Goal: Task Accomplishment & Management: Complete application form

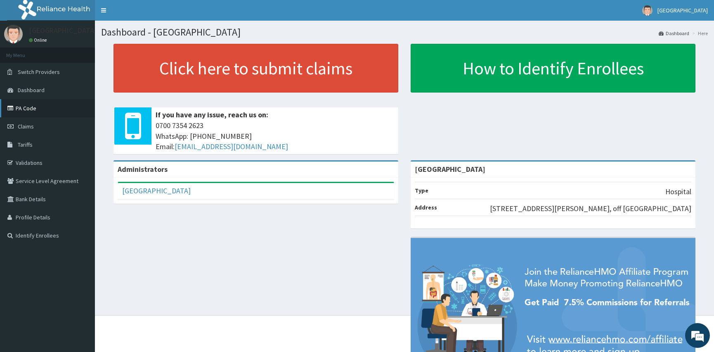
click at [34, 111] on link "PA Code" at bounding box center [47, 108] width 95 height 18
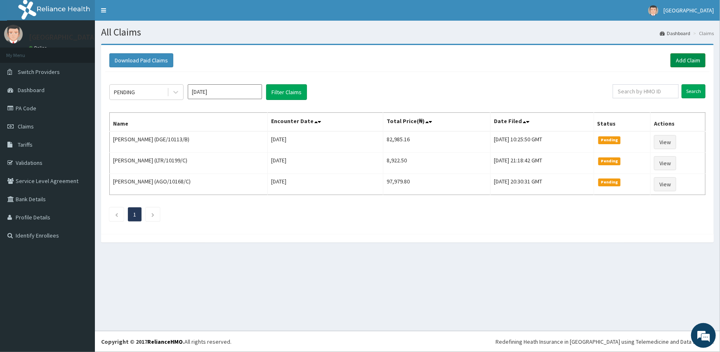
click at [689, 61] on link "Add Claim" at bounding box center [688, 60] width 35 height 14
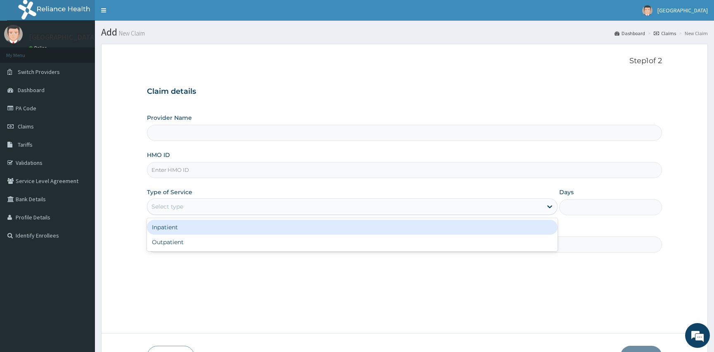
click at [172, 206] on div "Select type" at bounding box center [167, 206] width 32 height 8
type input "[GEOGRAPHIC_DATA]"
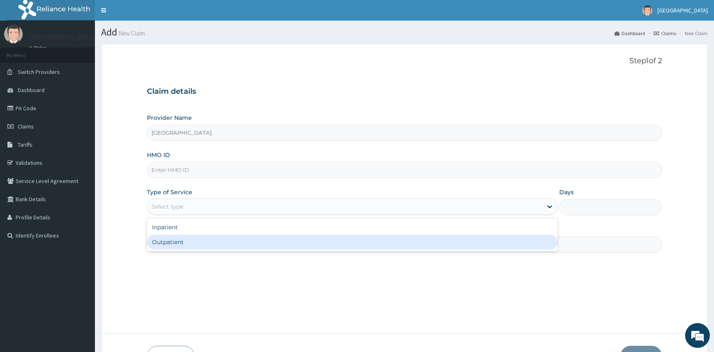
click at [170, 241] on div "Outpatient" at bounding box center [352, 241] width 411 height 15
type input "1"
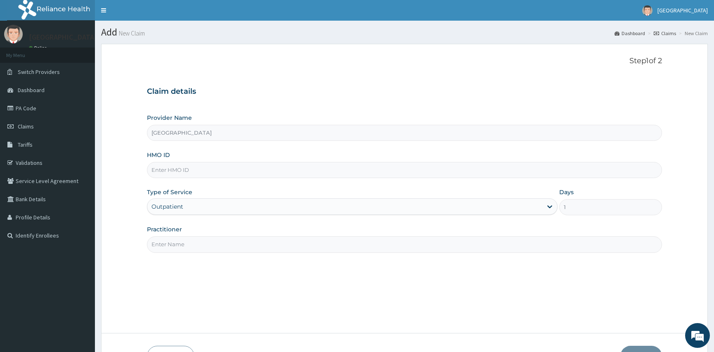
click at [163, 173] on input "HMO ID" at bounding box center [404, 170] width 515 height 16
type input "ago/10168/d"
click at [182, 246] on input "Practitioner" at bounding box center [404, 244] width 515 height 16
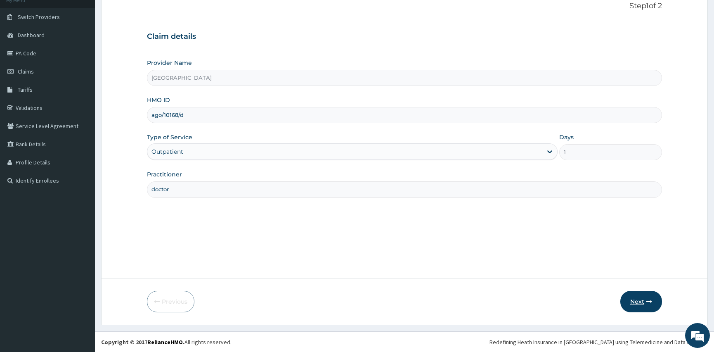
scroll to position [55, 0]
type input "doctor"
click at [633, 303] on button "Next" at bounding box center [641, 300] width 42 height 21
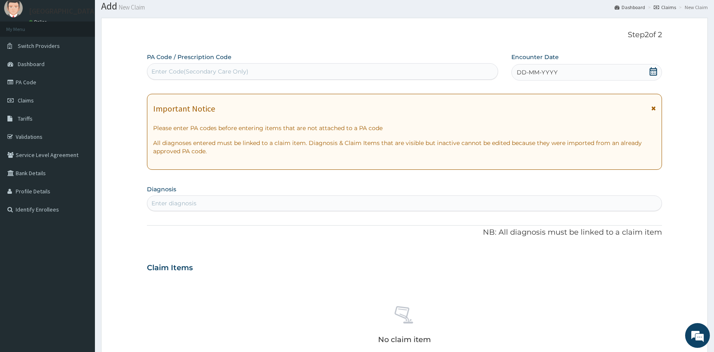
scroll to position [0, 0]
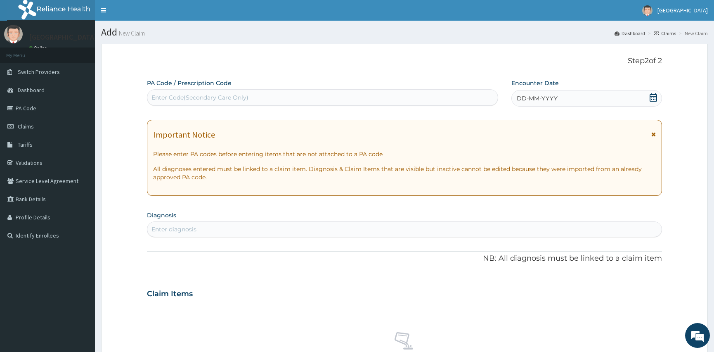
drag, startPoint x: 168, startPoint y: 92, endPoint x: 155, endPoint y: 99, distance: 15.0
drag, startPoint x: 155, startPoint y: 99, endPoint x: 157, endPoint y: 94, distance: 5.0
drag, startPoint x: 157, startPoint y: 94, endPoint x: 135, endPoint y: 122, distance: 35.6
click at [135, 122] on form "Step 2 of 2 PA Code / Prescription Code Enter Code(Secondary Care Only) Encount…" at bounding box center [404, 305] width 607 height 522
click at [196, 97] on div "Enter Code(Secondary Care Only)" at bounding box center [199, 97] width 97 height 8
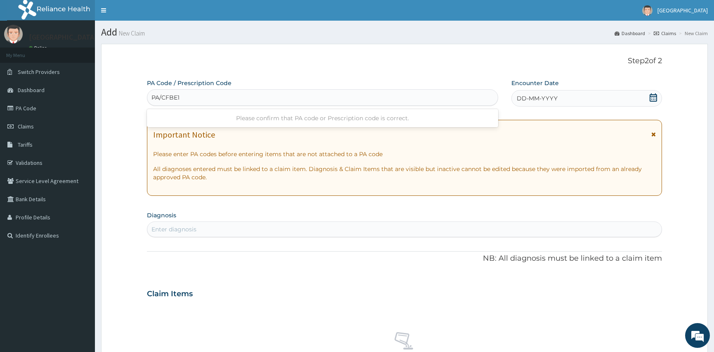
type input "PA/CFBE13"
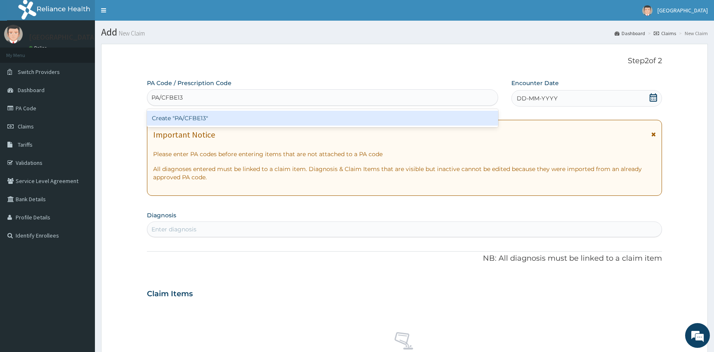
click at [246, 113] on div "Create "PA/CFBE13"" at bounding box center [322, 118] width 351 height 15
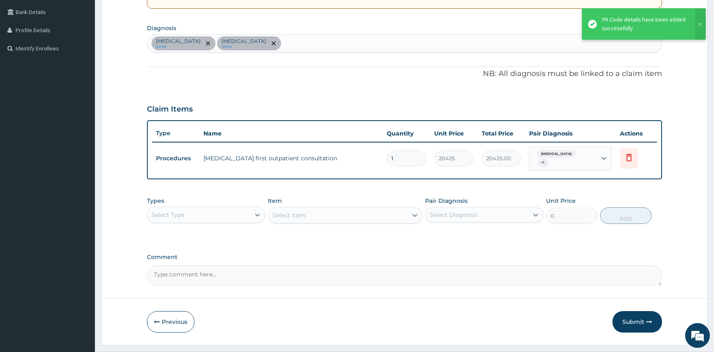
scroll to position [187, 0]
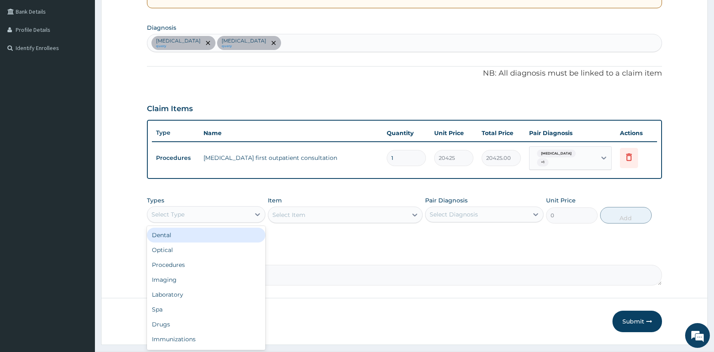
click at [208, 208] on div "Select Type" at bounding box center [198, 214] width 103 height 13
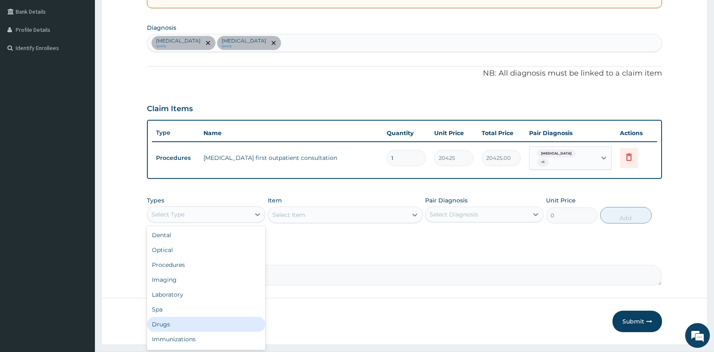
click at [179, 318] on div "Drugs" at bounding box center [206, 324] width 118 height 15
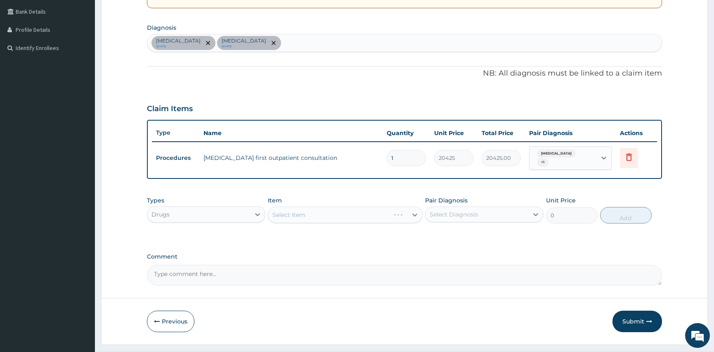
click at [449, 210] on div "Select Diagnosis" at bounding box center [454, 214] width 48 height 8
click at [394, 253] on label "Comment" at bounding box center [404, 256] width 515 height 7
click at [394, 265] on textarea "Comment" at bounding box center [404, 275] width 515 height 21
click at [244, 43] on div "[MEDICAL_DATA] query [MEDICAL_DATA] query" at bounding box center [404, 42] width 514 height 17
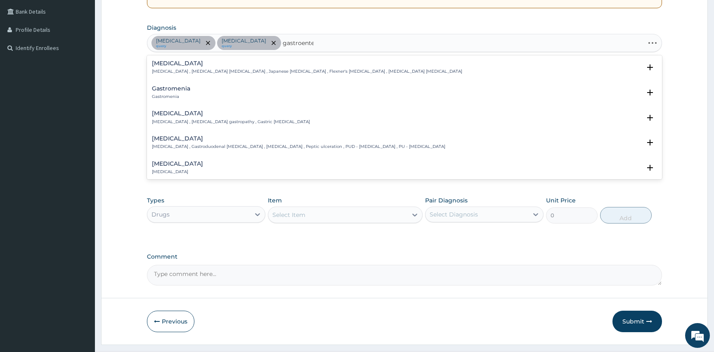
type input "gastroenter"
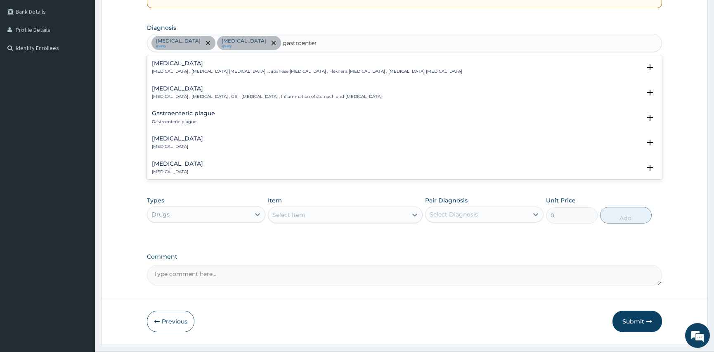
click at [184, 140] on h4 "Acute gastroenteritis" at bounding box center [177, 138] width 51 height 6
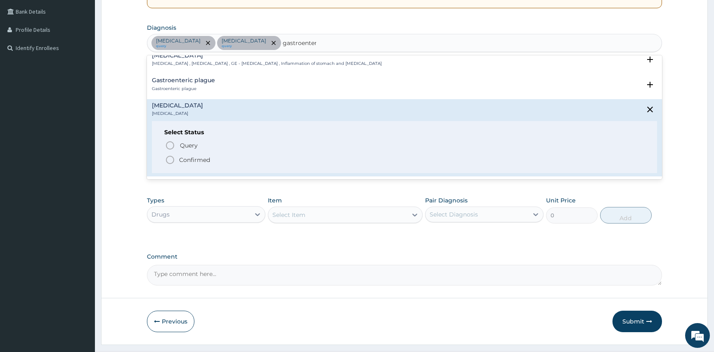
scroll to position [75, 0]
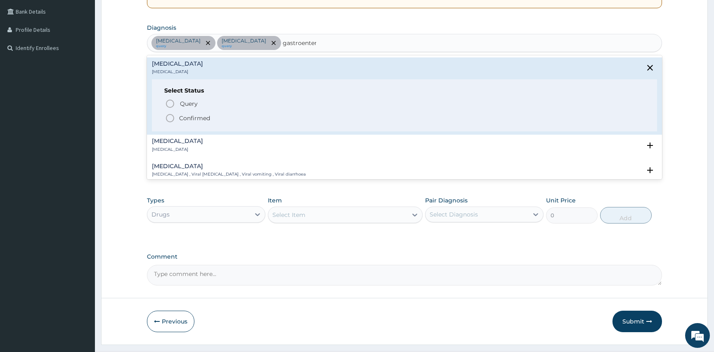
click at [169, 116] on icon "status option filled" at bounding box center [170, 118] width 10 height 10
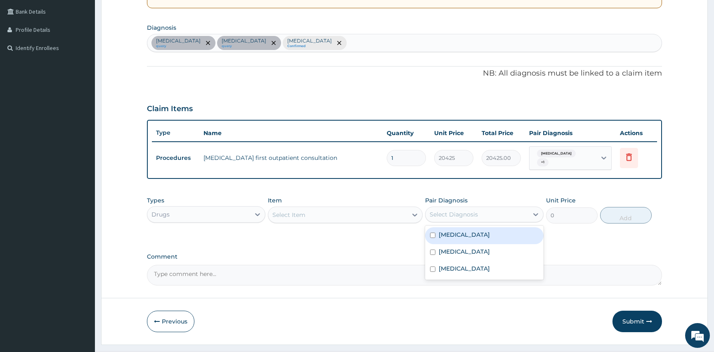
click at [447, 212] on div "Select Diagnosis" at bounding box center [454, 214] width 48 height 8
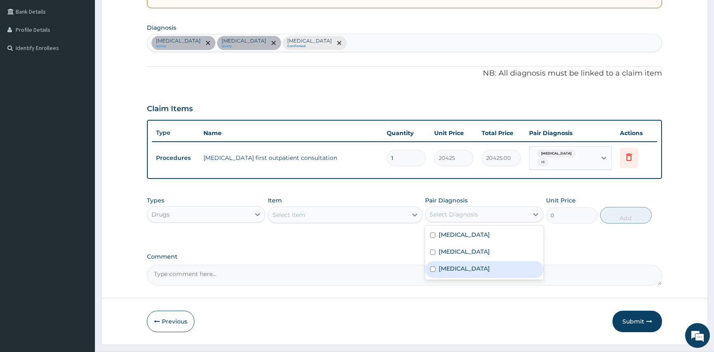
click at [429, 262] on div "Acute gastroenteritis" at bounding box center [484, 269] width 118 height 17
checkbox input "true"
click at [311, 208] on div "Select Item" at bounding box center [337, 214] width 139 height 13
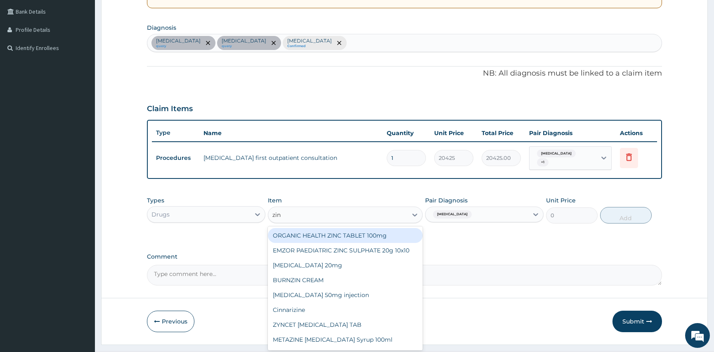
type input "zinc"
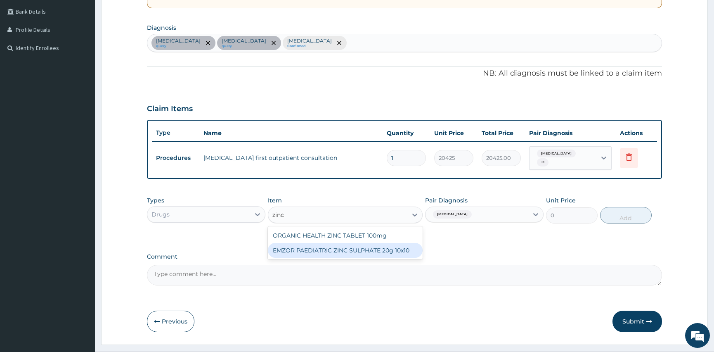
click at [331, 245] on div "EMZOR PAEDIATRIC ZINC SULPHATE 20g 10x10" at bounding box center [345, 250] width 154 height 15
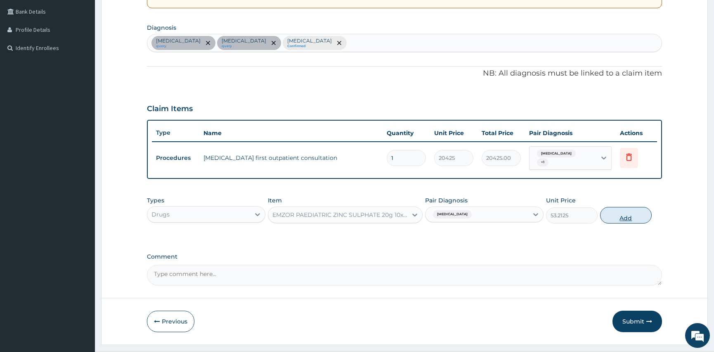
click at [627, 214] on button "Add" at bounding box center [626, 215] width 52 height 17
type input "0"
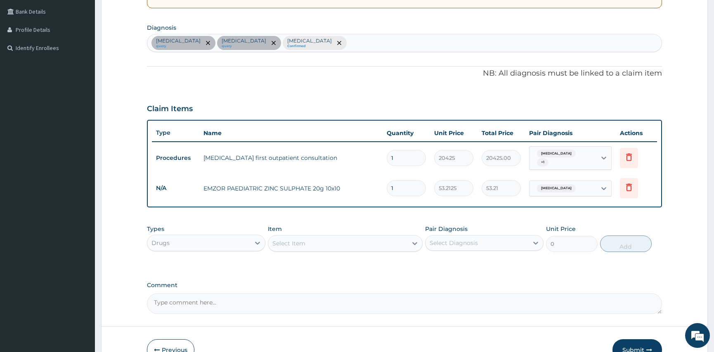
type input "10"
type input "532.13"
type input "10"
click at [491, 285] on div "Comment" at bounding box center [404, 297] width 515 height 32
click at [450, 239] on div "Select Diagnosis" at bounding box center [454, 243] width 48 height 8
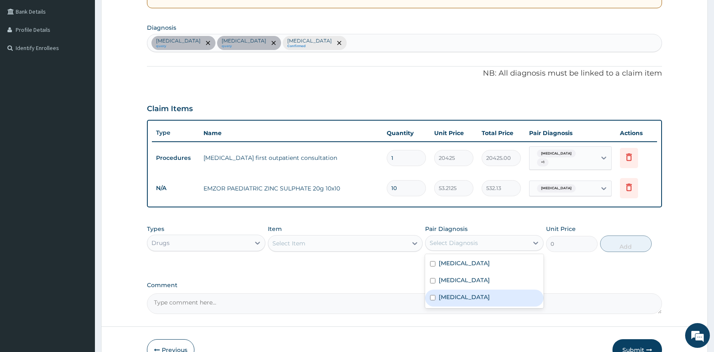
click at [435, 295] on input "checkbox" at bounding box center [432, 297] width 5 height 5
checkbox input "true"
click at [319, 238] on div "Select Item" at bounding box center [337, 242] width 139 height 13
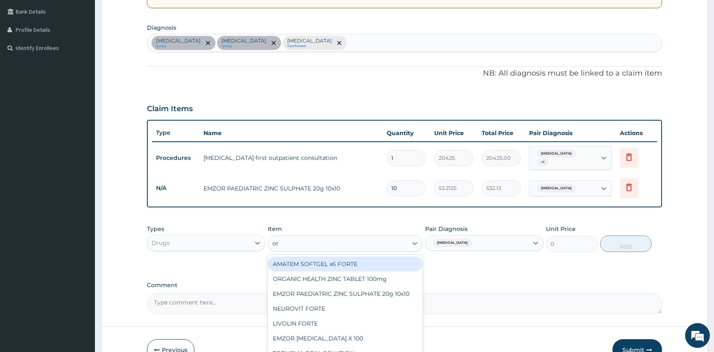
type input "ors"
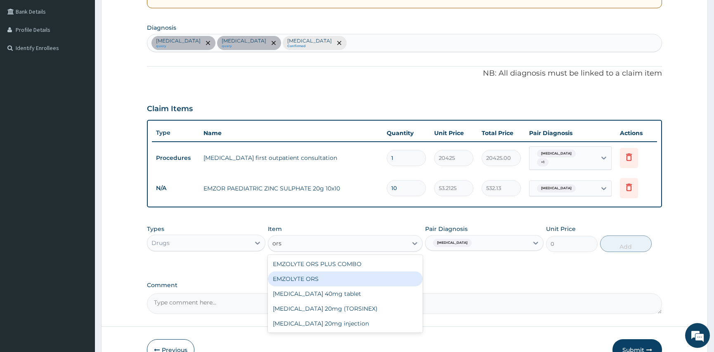
drag, startPoint x: 314, startPoint y: 272, endPoint x: 316, endPoint y: 277, distance: 5.1
click at [316, 277] on div "EMZOLYTE ORS" at bounding box center [345, 278] width 154 height 15
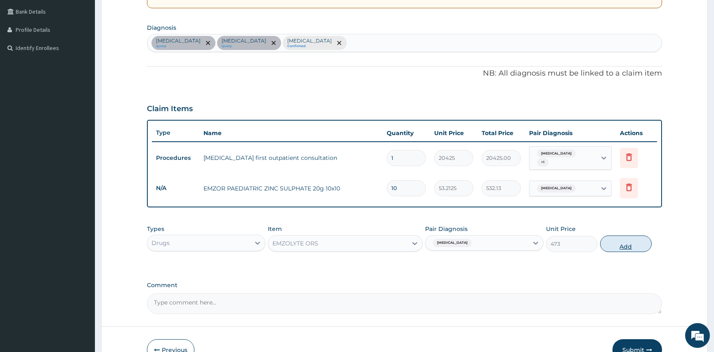
click at [623, 241] on button "Add" at bounding box center [626, 243] width 52 height 17
type input "0"
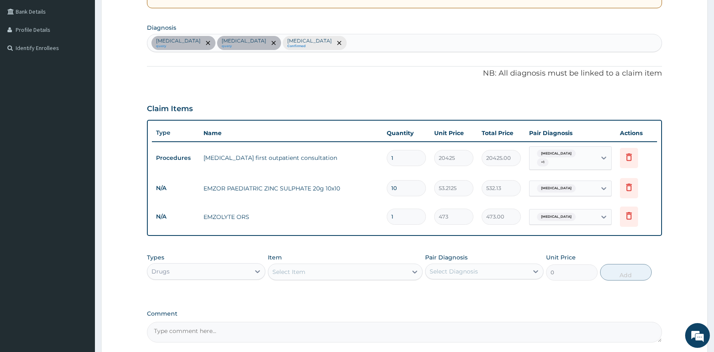
click at [548, 305] on div "PA Code / Prescription Code PA/CFBE13 Encounter Date 13-09-2025 Important Notic…" at bounding box center [404, 116] width 515 height 451
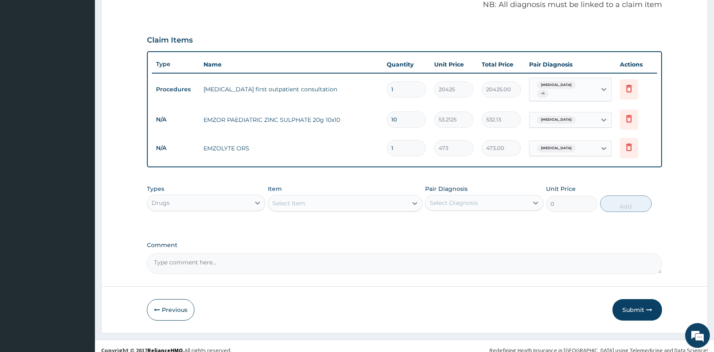
scroll to position [261, 0]
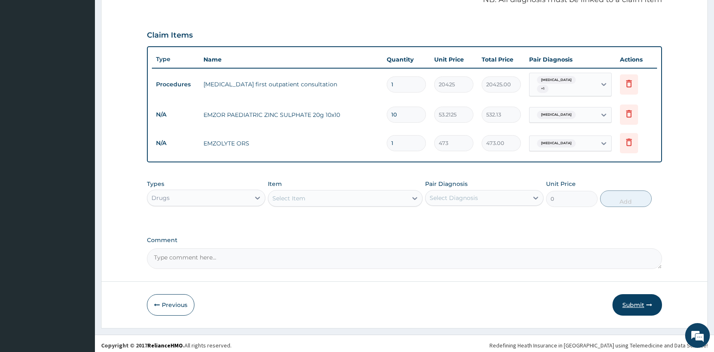
click at [632, 298] on button "Submit" at bounding box center [637, 304] width 50 height 21
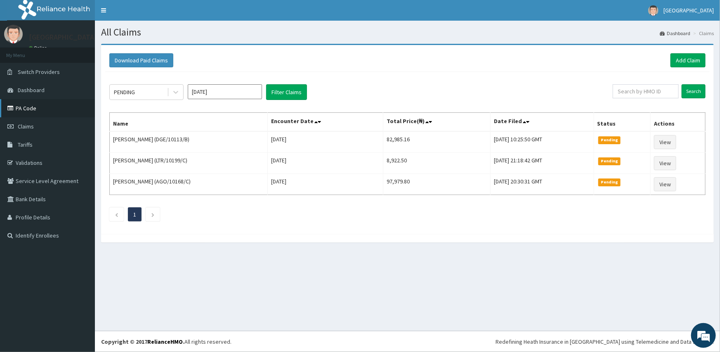
click at [33, 108] on link "PA Code" at bounding box center [47, 108] width 95 height 18
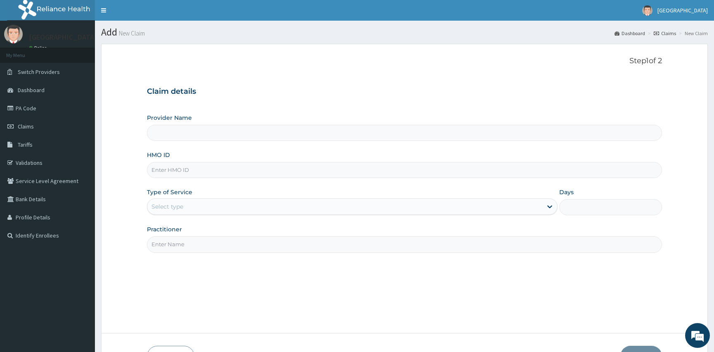
click at [172, 169] on input "HMO ID" at bounding box center [404, 170] width 515 height 16
type input "[GEOGRAPHIC_DATA]"
type input "ago/10168/c"
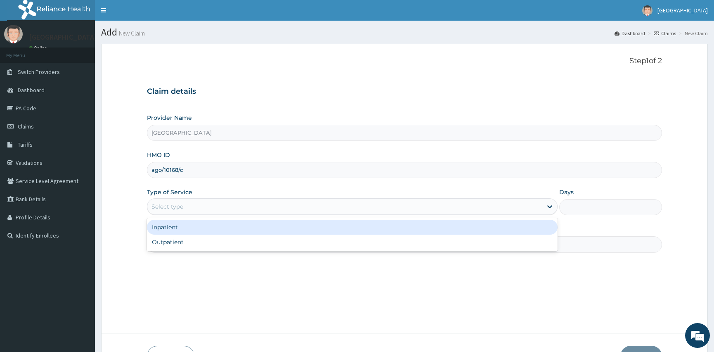
click at [260, 204] on div "Select type" at bounding box center [344, 206] width 395 height 13
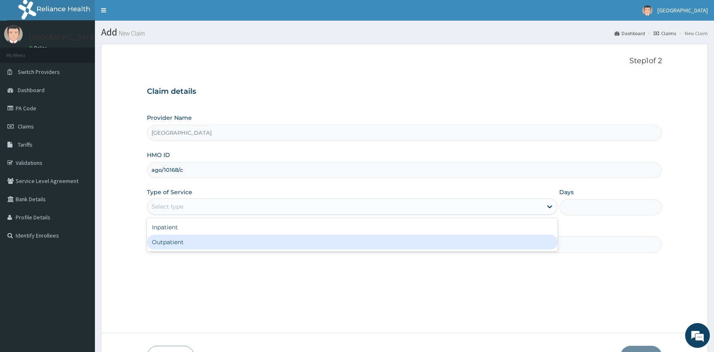
click at [247, 241] on div "Outpatient" at bounding box center [352, 241] width 411 height 15
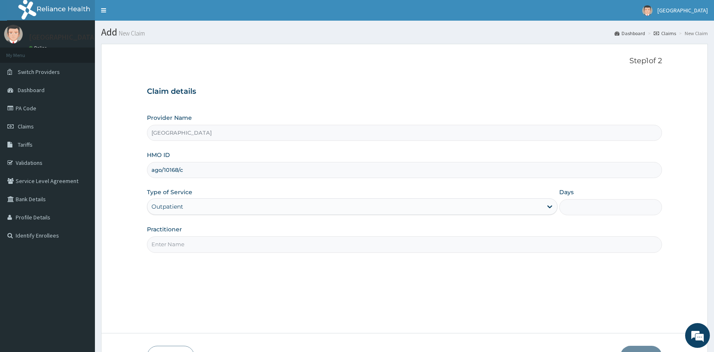
type input "1"
click at [191, 241] on input "Practitioner" at bounding box center [404, 244] width 515 height 16
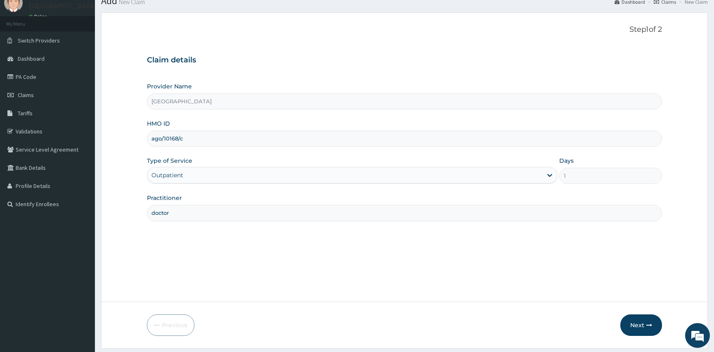
scroll to position [55, 0]
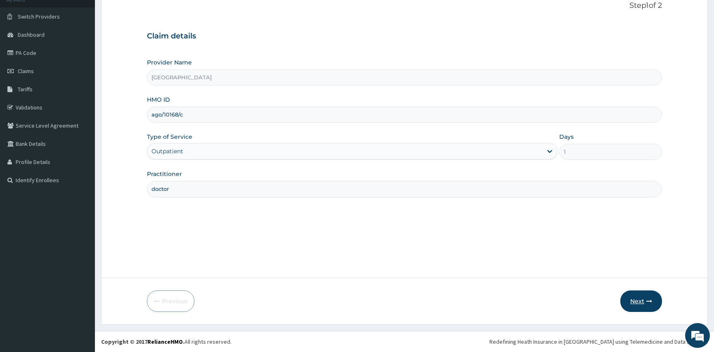
type input "doctor"
click at [640, 304] on button "Next" at bounding box center [641, 300] width 42 height 21
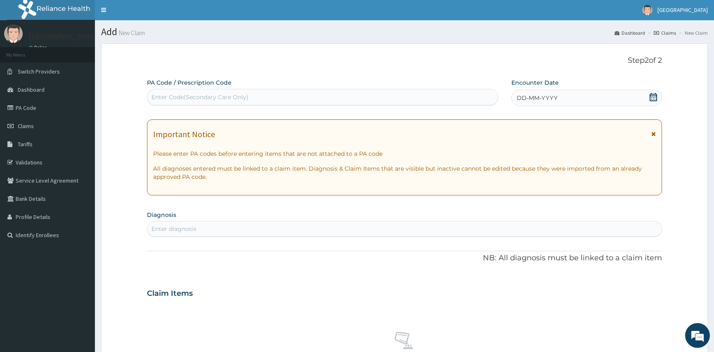
scroll to position [0, 0]
click at [254, 95] on div "Enter Code(Secondary Care Only)" at bounding box center [322, 97] width 350 height 13
type input "AGO/10168/C"
click at [661, 91] on div "DD-MM-YYYY" at bounding box center [586, 98] width 151 height 17
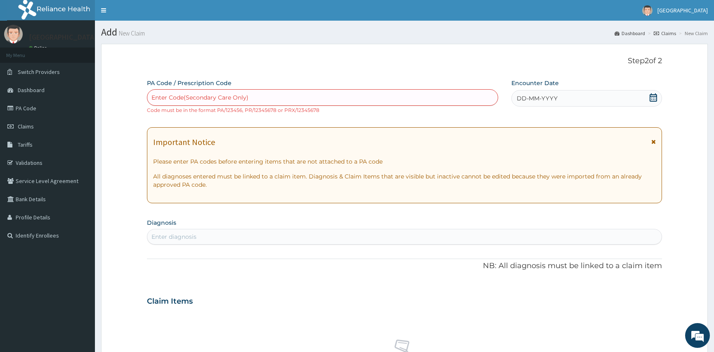
click at [652, 97] on icon at bounding box center [653, 97] width 8 height 8
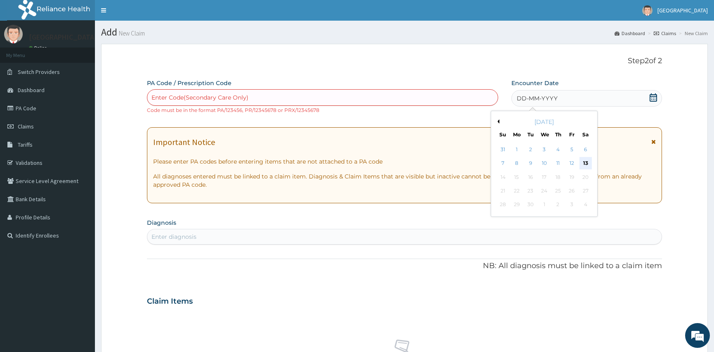
click at [586, 161] on div "13" at bounding box center [585, 163] width 12 height 12
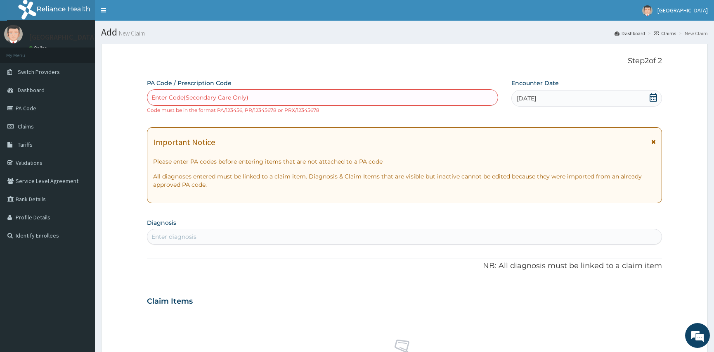
click at [171, 96] on div "Enter Code(Secondary Care Only)" at bounding box center [199, 97] width 97 height 8
type input "PA/41C08D"
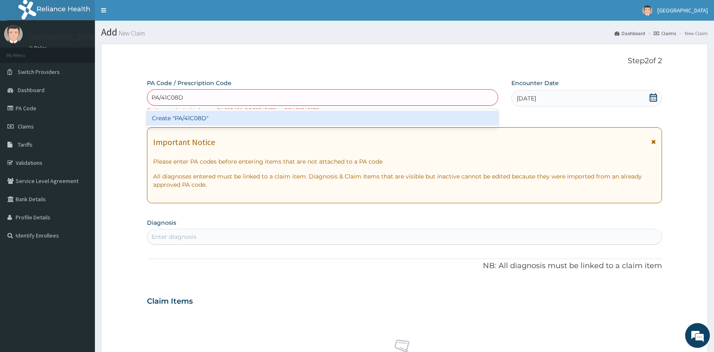
click at [184, 116] on div "Create "PA/41C08D"" at bounding box center [322, 118] width 351 height 15
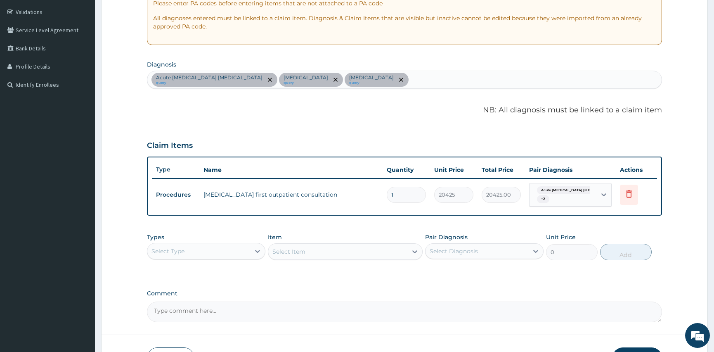
scroll to position [151, 0]
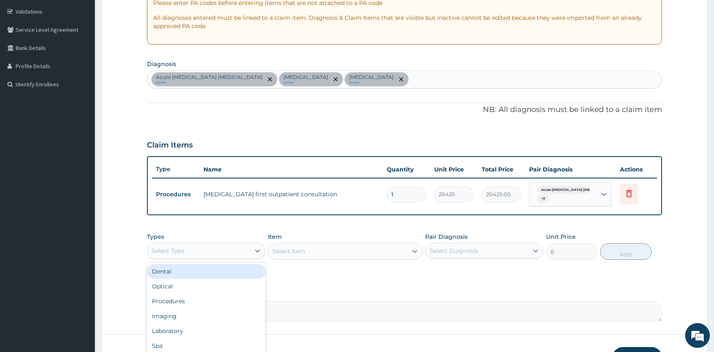
click at [191, 248] on div "Select Type" at bounding box center [198, 250] width 103 height 13
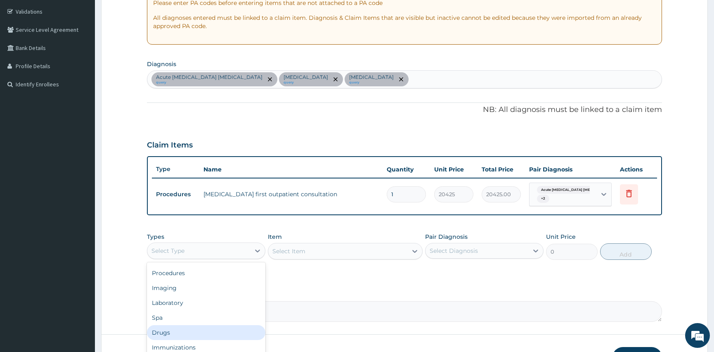
click at [176, 330] on div "Drugs" at bounding box center [206, 332] width 118 height 15
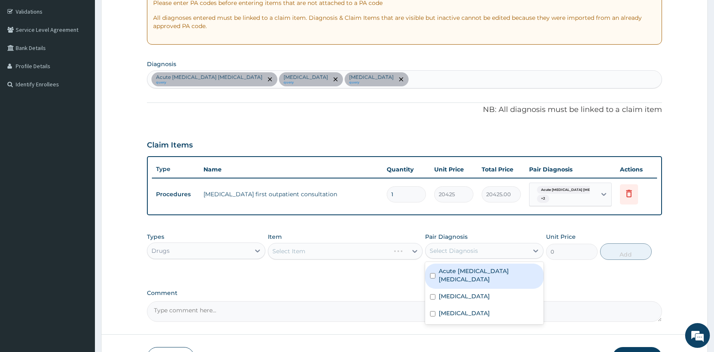
click at [440, 251] on div "Select Diagnosis" at bounding box center [454, 250] width 48 height 8
click at [434, 273] on input "checkbox" at bounding box center [432, 275] width 5 height 5
checkbox input "true"
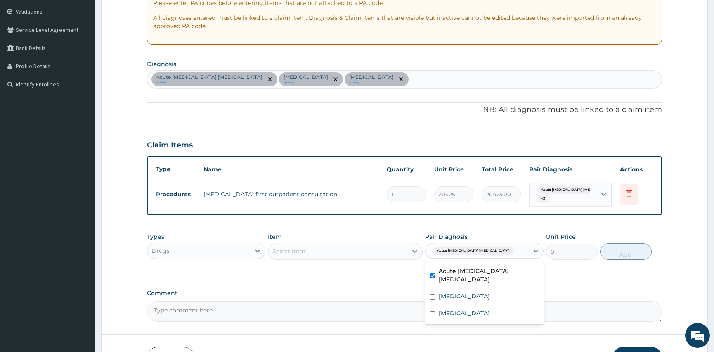
click at [301, 249] on div "Select Item" at bounding box center [288, 251] width 33 height 8
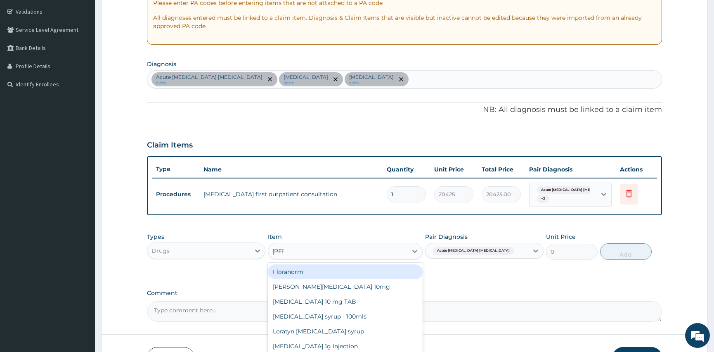
type input "lorat"
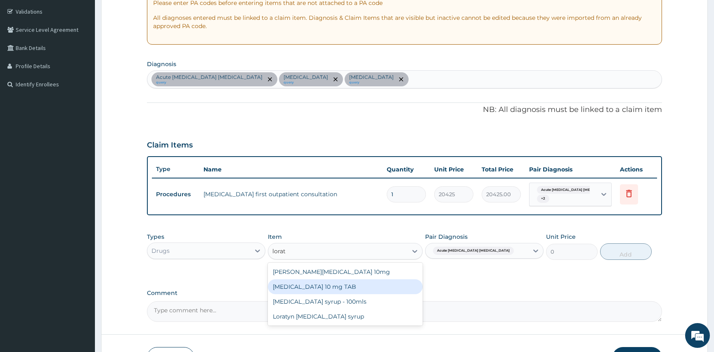
click at [293, 289] on div "[MEDICAL_DATA] 10 mg TAB" at bounding box center [345, 286] width 154 height 15
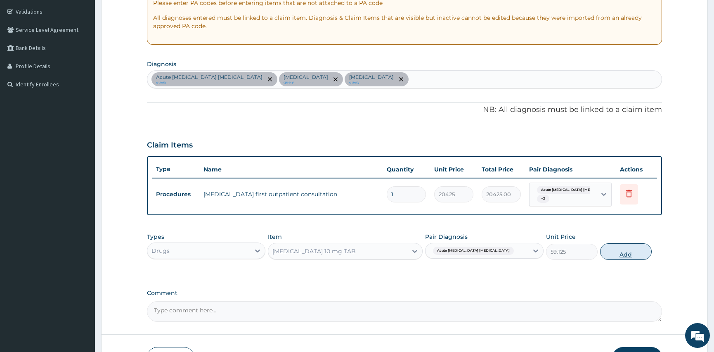
click at [611, 251] on button "Add" at bounding box center [626, 251] width 52 height 17
type input "0"
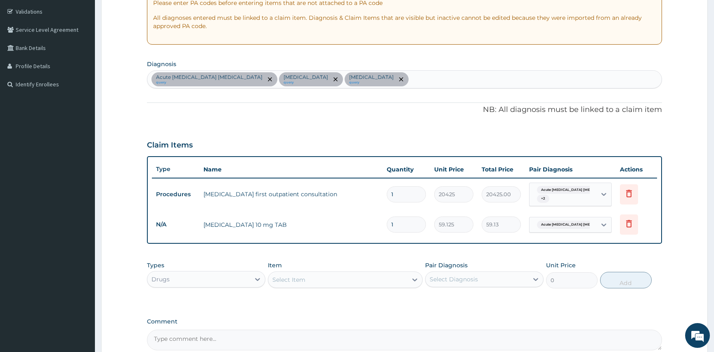
type input "0.00"
type input "5"
type input "295.63"
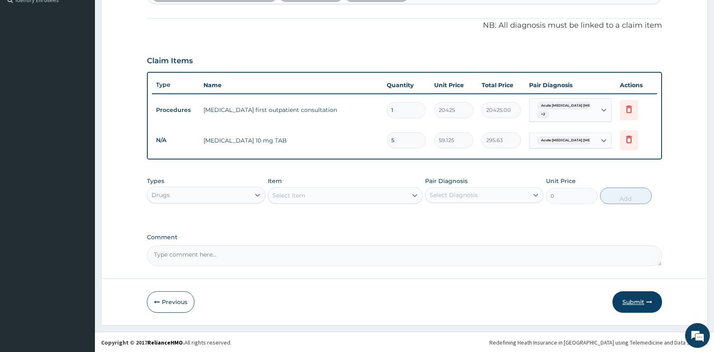
type input "5"
drag, startPoint x: 636, startPoint y: 297, endPoint x: 506, endPoint y: 325, distance: 132.5
click at [636, 297] on button "Submit" at bounding box center [637, 301] width 50 height 21
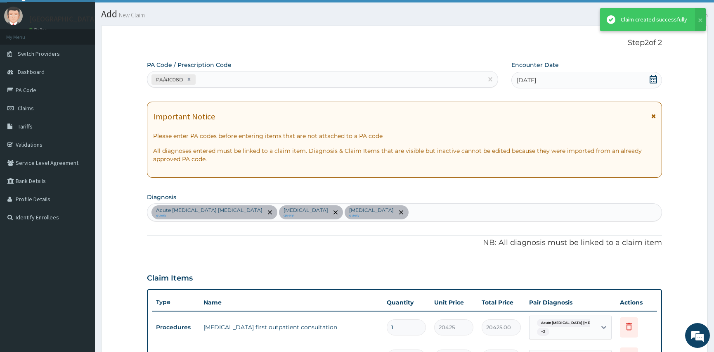
scroll to position [235, 0]
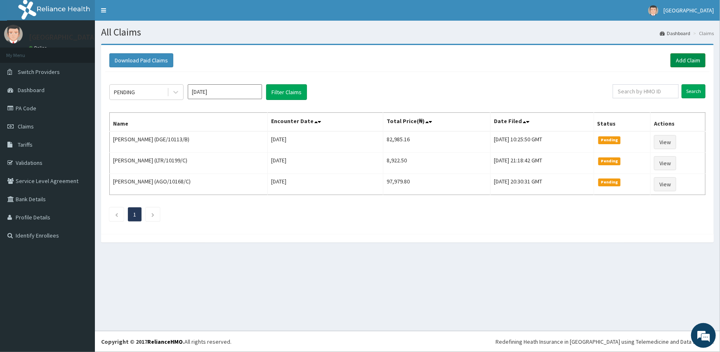
click at [679, 59] on link "Add Claim" at bounding box center [688, 60] width 35 height 14
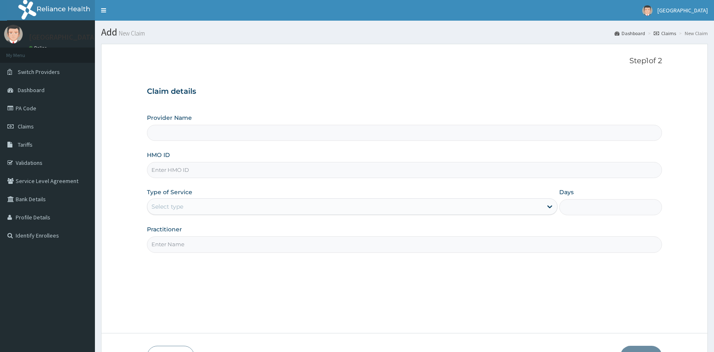
click at [199, 173] on input "HMO ID" at bounding box center [404, 170] width 515 height 16
type input "[GEOGRAPHIC_DATA]"
type input "ago/10168/e"
click at [181, 207] on div "Select type" at bounding box center [167, 206] width 32 height 8
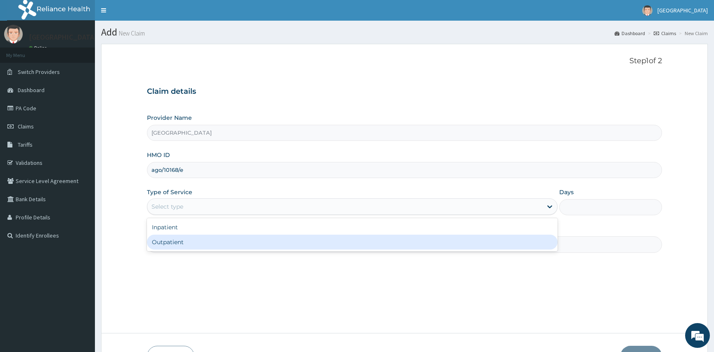
click at [176, 243] on div "Outpatient" at bounding box center [352, 241] width 411 height 15
type input "1"
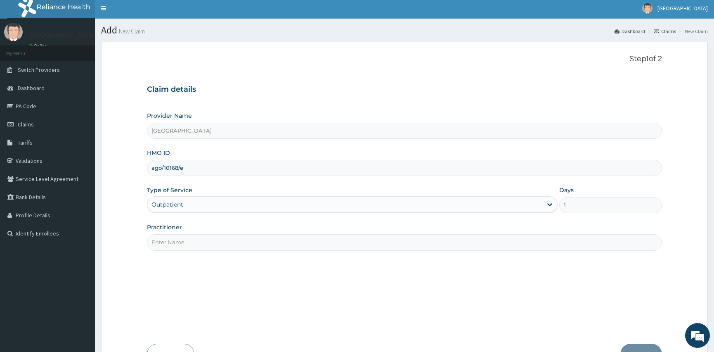
scroll to position [55, 0]
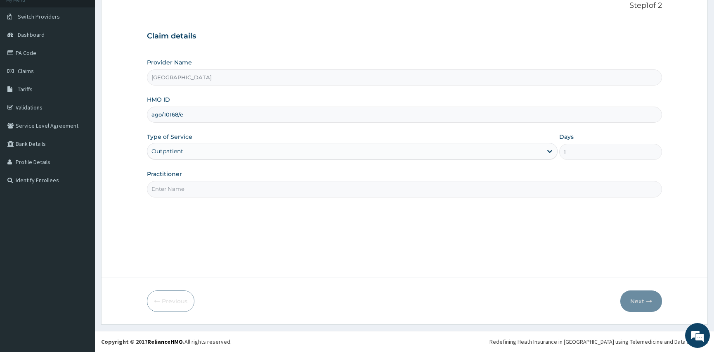
click at [159, 187] on input "Practitioner" at bounding box center [404, 189] width 515 height 16
type input "doctor"
click at [636, 300] on button "Next" at bounding box center [641, 300] width 42 height 21
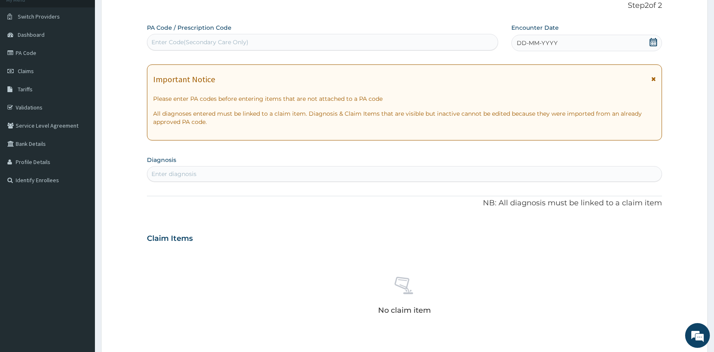
click at [255, 43] on div "Enter Code(Secondary Care Only)" at bounding box center [322, 41] width 350 height 13
type input "PA/FAIDDF"
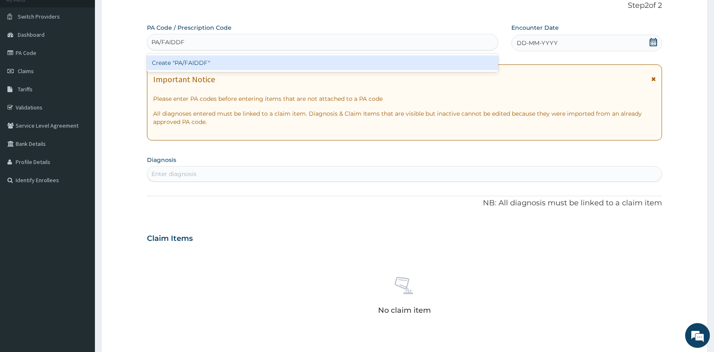
click at [298, 62] on div "Create "PA/FAIDDF"" at bounding box center [322, 62] width 351 height 15
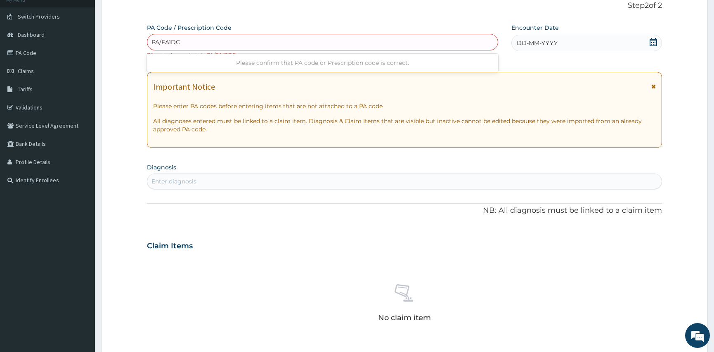
type input "PA/FA1DCF"
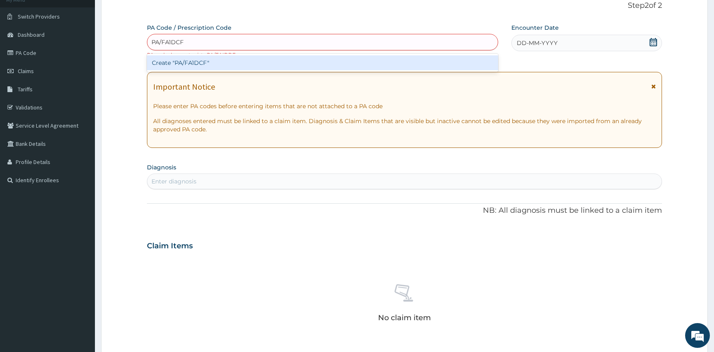
click at [221, 66] on div "Create "PA/FA1DCF"" at bounding box center [322, 62] width 351 height 15
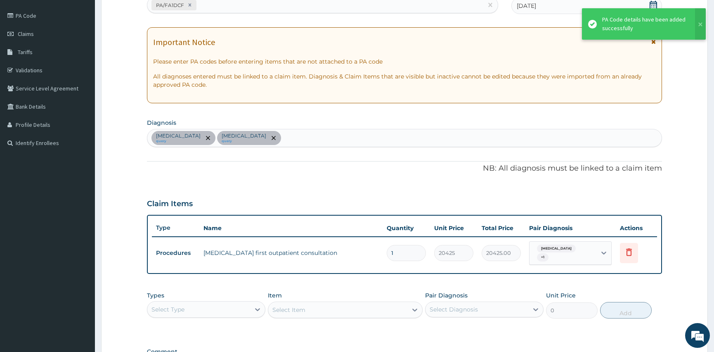
scroll to position [93, 0]
click at [235, 132] on div "[MEDICAL_DATA] query [MEDICAL_DATA] query" at bounding box center [404, 137] width 514 height 17
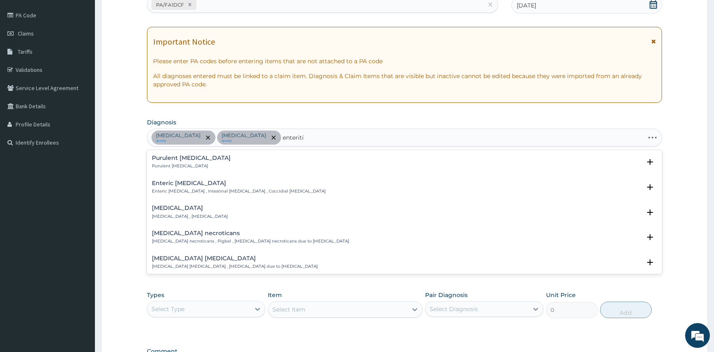
type input "[MEDICAL_DATA]"
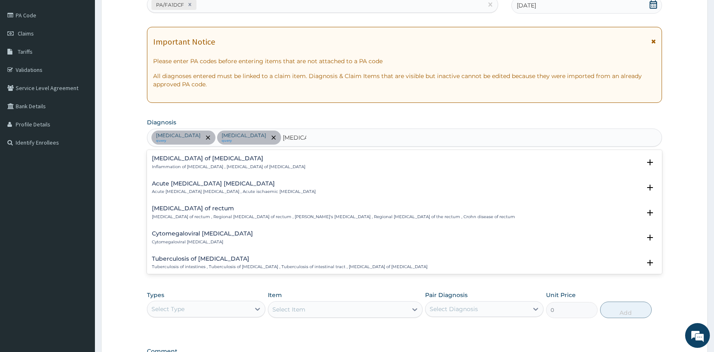
scroll to position [112, 0]
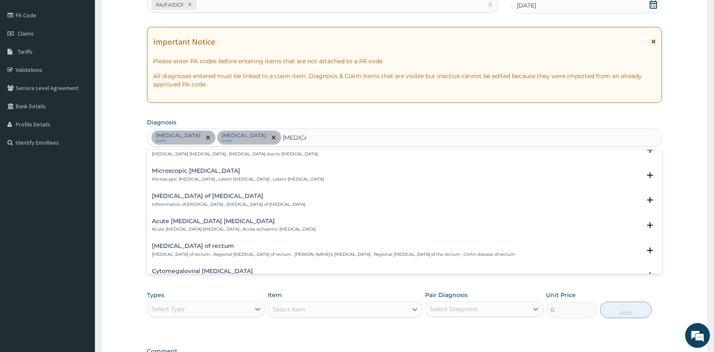
click at [180, 224] on div "Acute [MEDICAL_DATA] [MEDICAL_DATA] Acute [MEDICAL_DATA] [MEDICAL_DATA] , Acute…" at bounding box center [234, 225] width 164 height 14
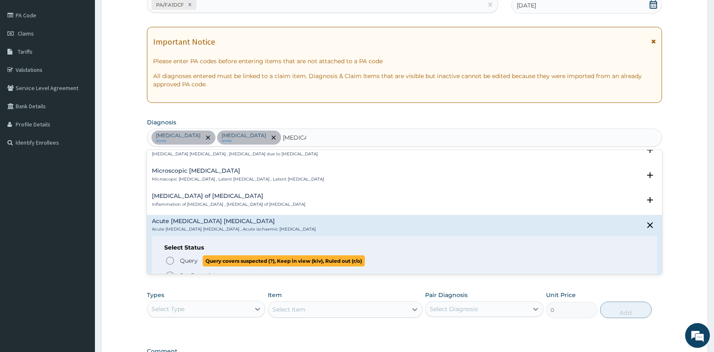
scroll to position [150, 0]
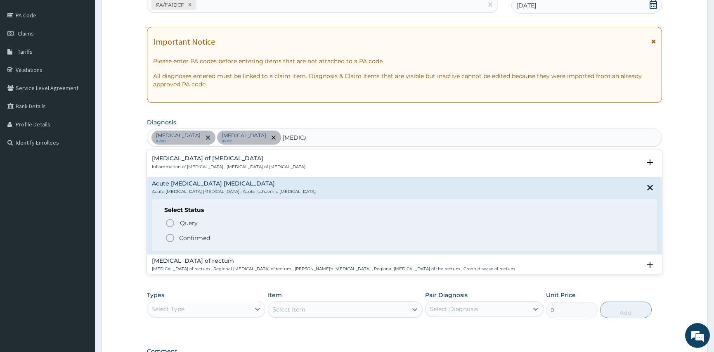
click at [173, 238] on circle "status option filled" at bounding box center [169, 237] width 7 height 7
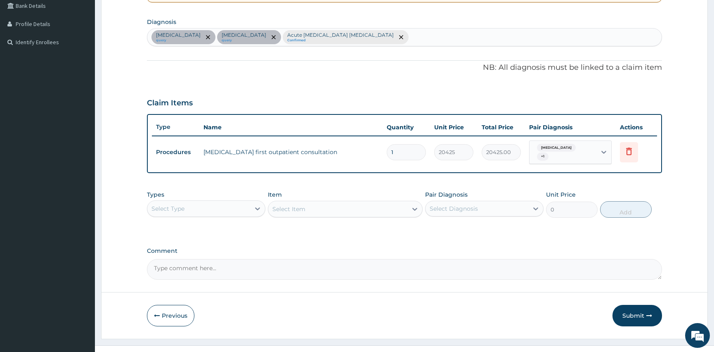
scroll to position [203, 0]
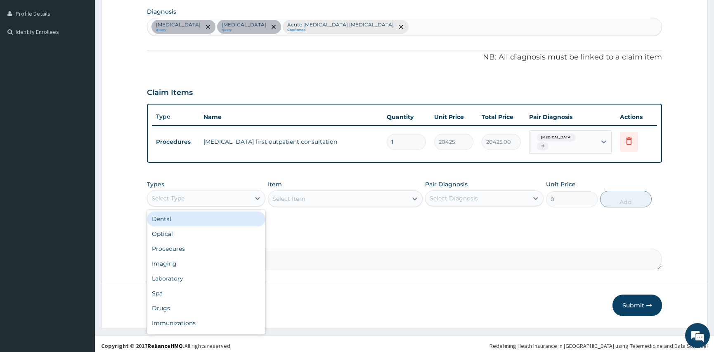
click at [183, 199] on div "Select Type" at bounding box center [198, 197] width 103 height 13
click at [171, 310] on div "Drugs" at bounding box center [206, 307] width 118 height 15
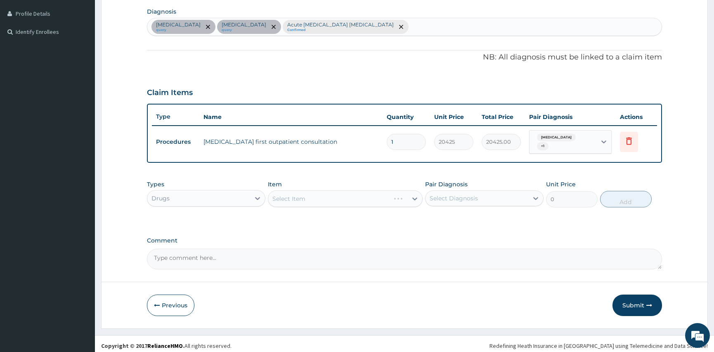
click at [433, 197] on div "Select Diagnosis" at bounding box center [454, 198] width 48 height 8
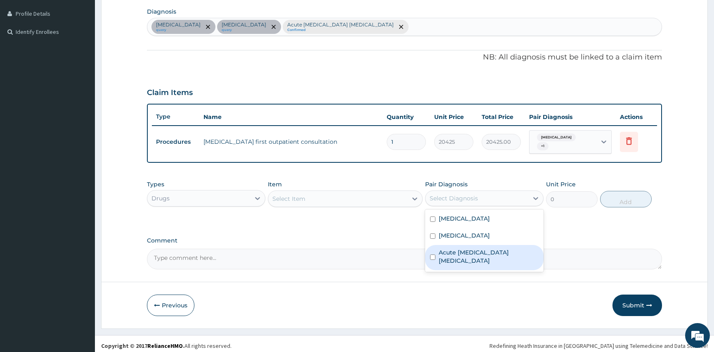
click at [430, 254] on input "checkbox" at bounding box center [432, 256] width 5 height 5
checkbox input "true"
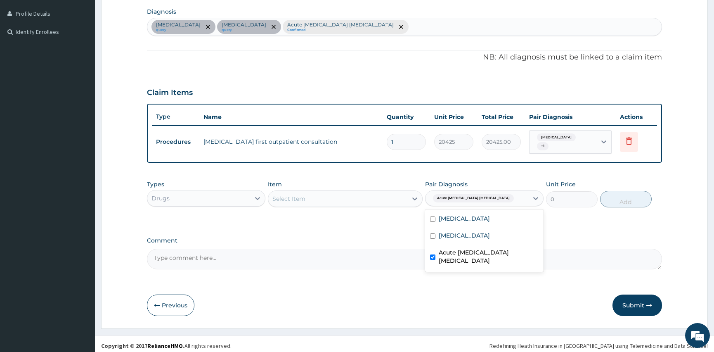
click at [302, 192] on div "Select Item" at bounding box center [337, 198] width 139 height 13
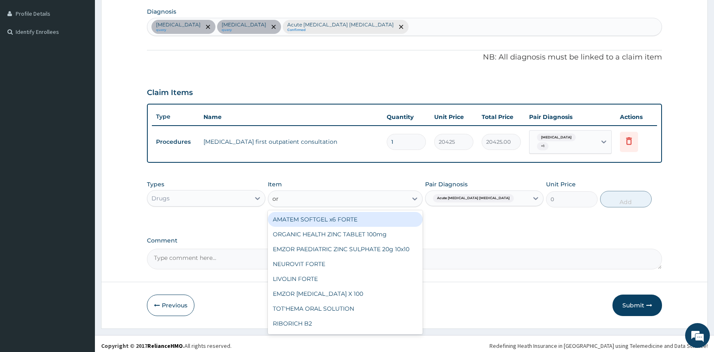
type input "ors"
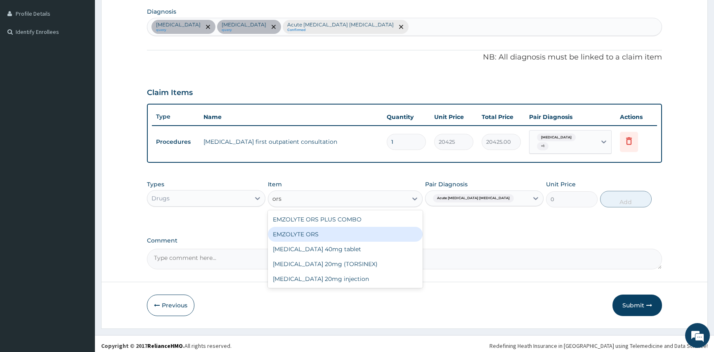
click at [321, 230] on div "EMZOLYTE ORS" at bounding box center [345, 234] width 154 height 15
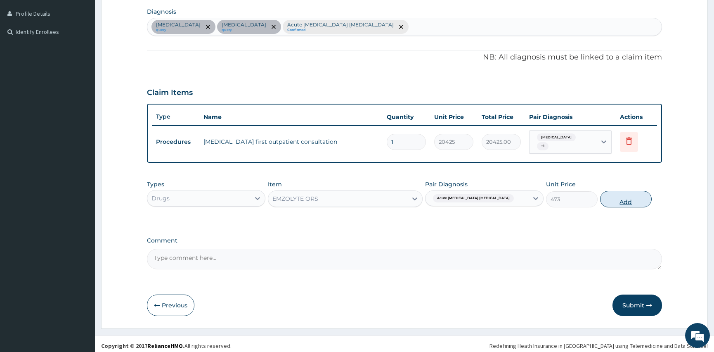
click at [621, 192] on button "Add" at bounding box center [626, 199] width 52 height 17
type input "0"
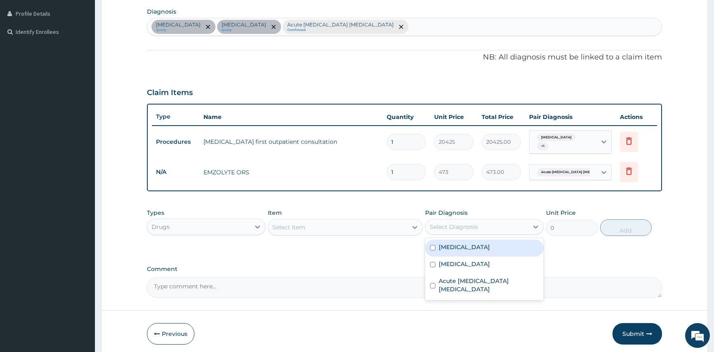
click at [444, 222] on div "Select Diagnosis" at bounding box center [454, 226] width 48 height 8
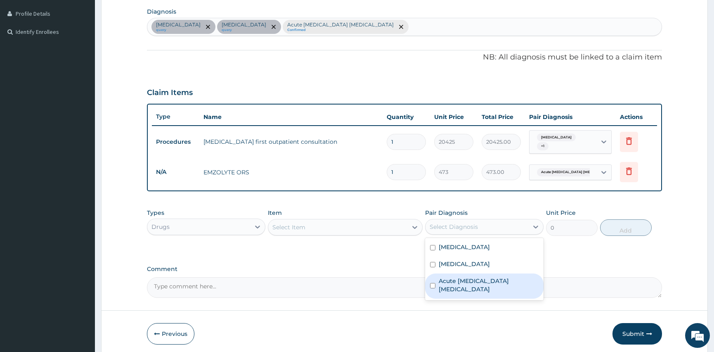
click at [432, 283] on input "checkbox" at bounding box center [432, 285] width 5 height 5
checkbox input "true"
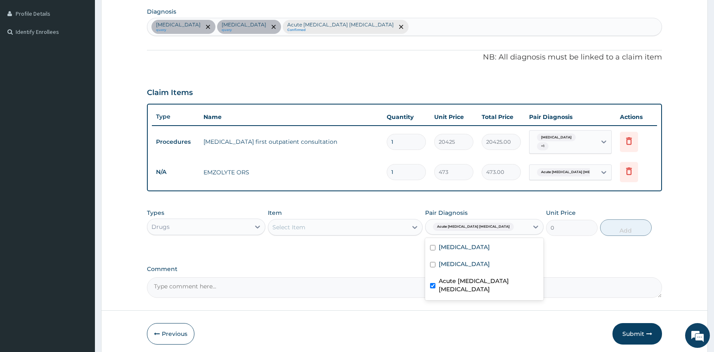
click at [326, 225] on div "Select Item" at bounding box center [337, 226] width 139 height 13
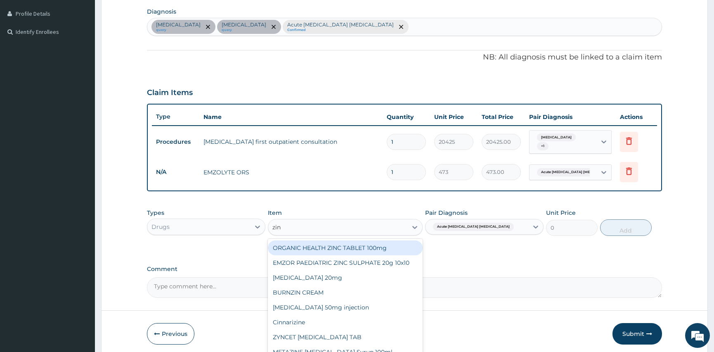
type input "zinc"
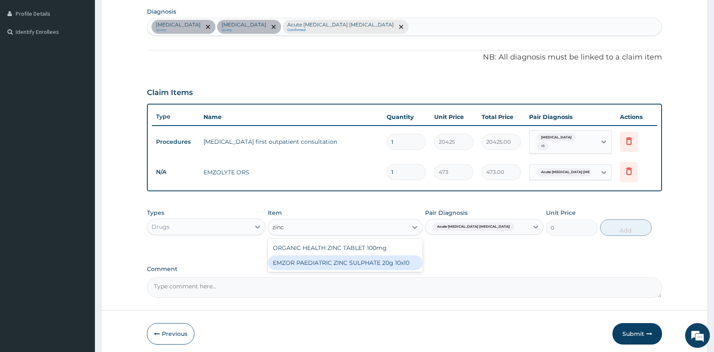
click at [359, 258] on div "EMZOR PAEDIATRIC ZINC SULPHATE 20g 10x10" at bounding box center [345, 262] width 154 height 15
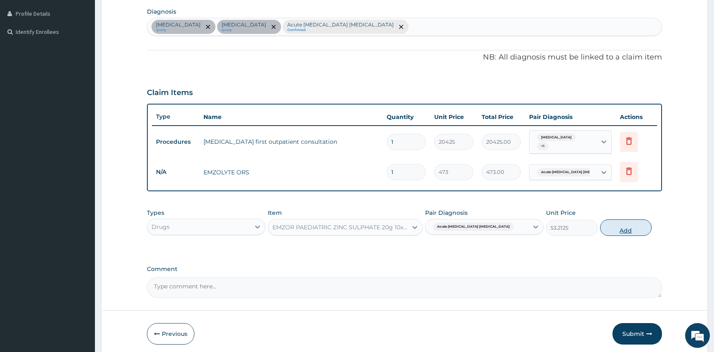
click at [610, 225] on button "Add" at bounding box center [626, 227] width 52 height 17
type input "0"
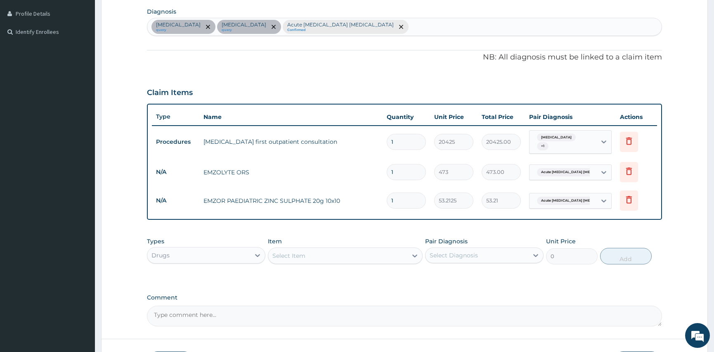
type input "10"
type input "532.13"
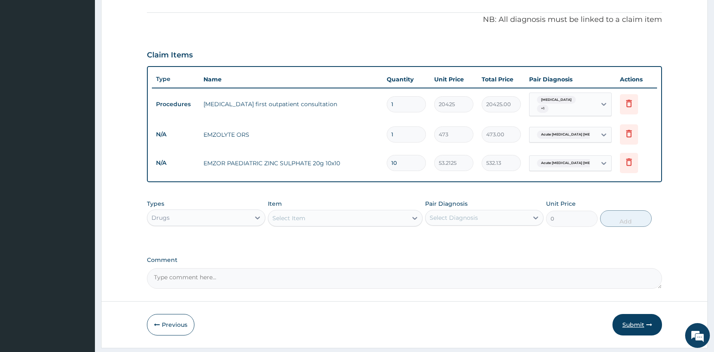
type input "10"
click at [645, 321] on button "Submit" at bounding box center [637, 324] width 50 height 21
